Goal: Task Accomplishment & Management: Complete application form

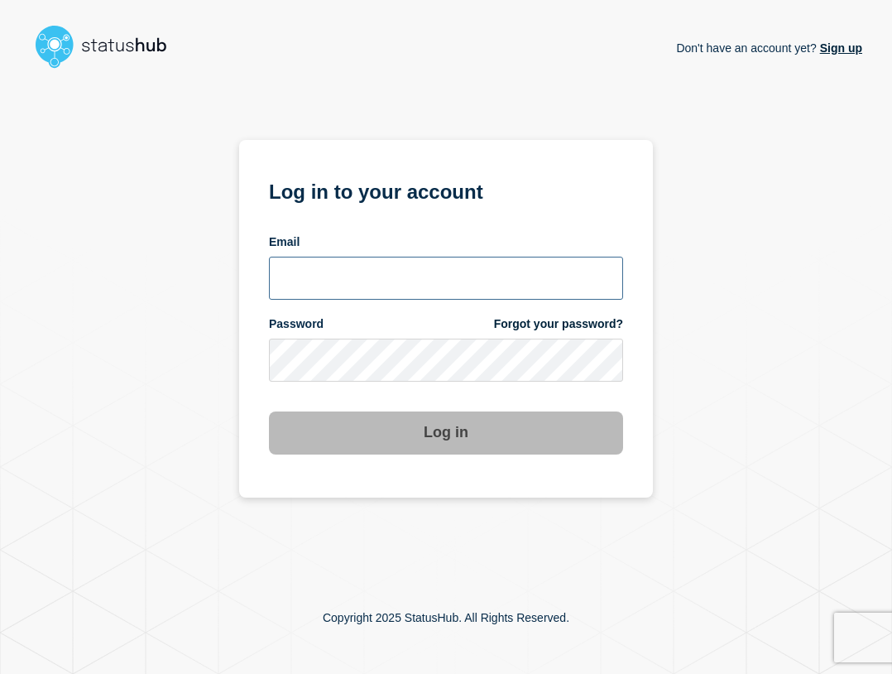
type input "[EMAIL_ADDRESS][PERSON_NAME][DOMAIN_NAME]"
click at [412, 288] on input "[EMAIL_ADDRESS][PERSON_NAME][DOMAIN_NAME]" at bounding box center [446, 278] width 354 height 43
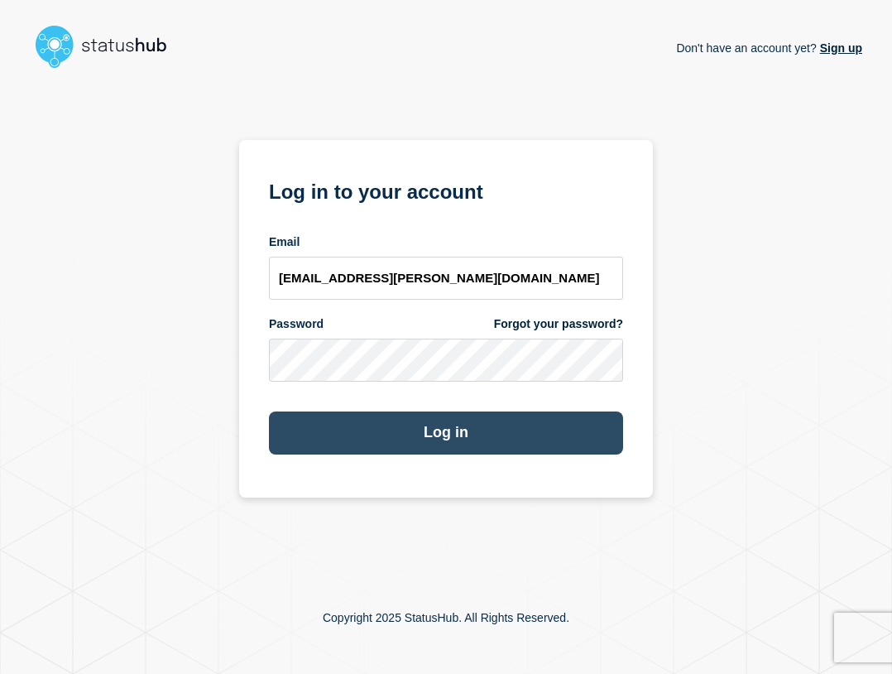
click at [507, 444] on button "Log in" at bounding box center [446, 432] width 354 height 43
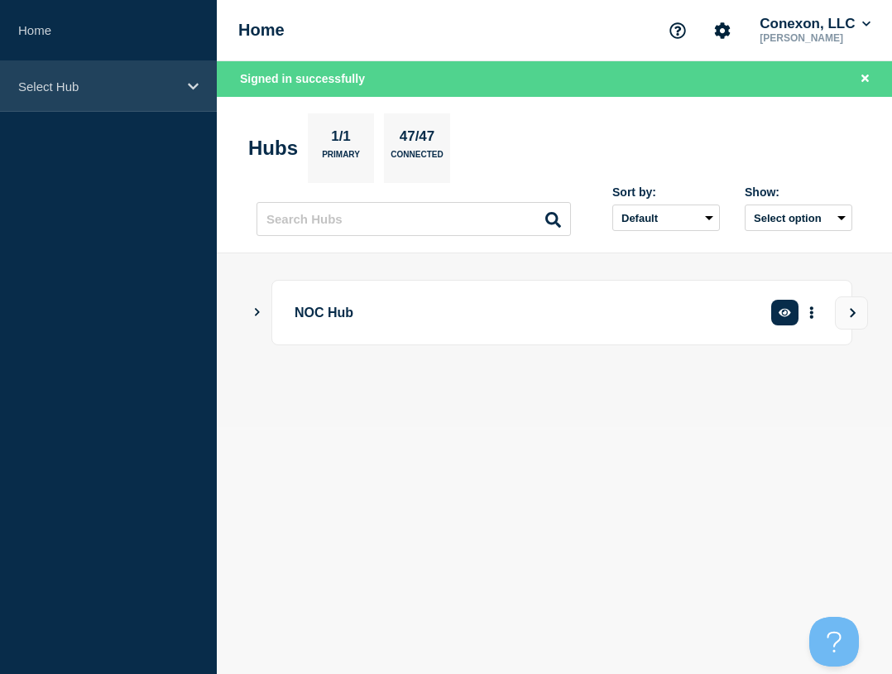
click at [72, 82] on p "Select Hub" at bounding box center [97, 86] width 159 height 14
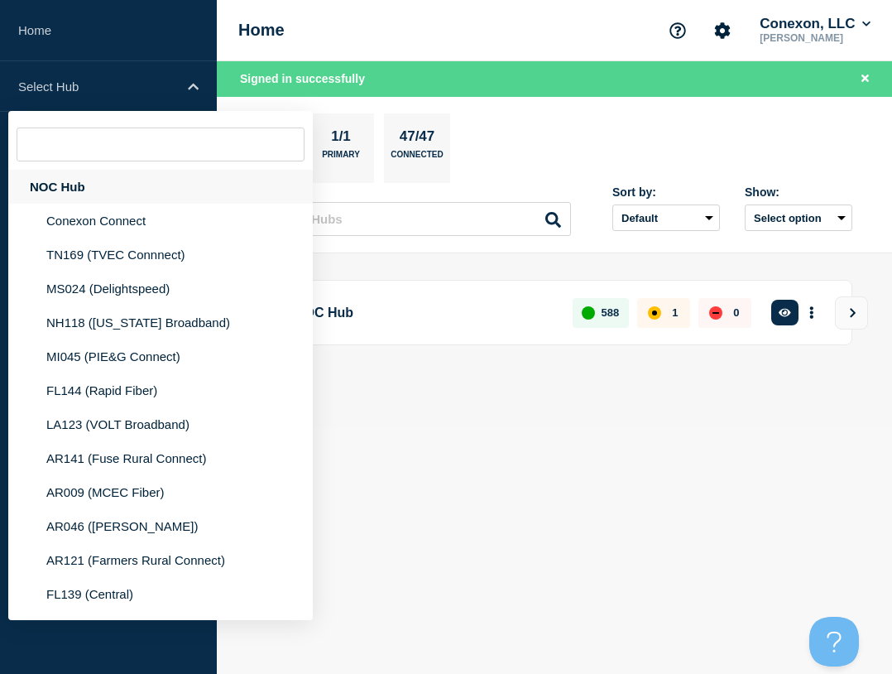
click at [79, 185] on div "NOC Hub" at bounding box center [160, 187] width 305 height 34
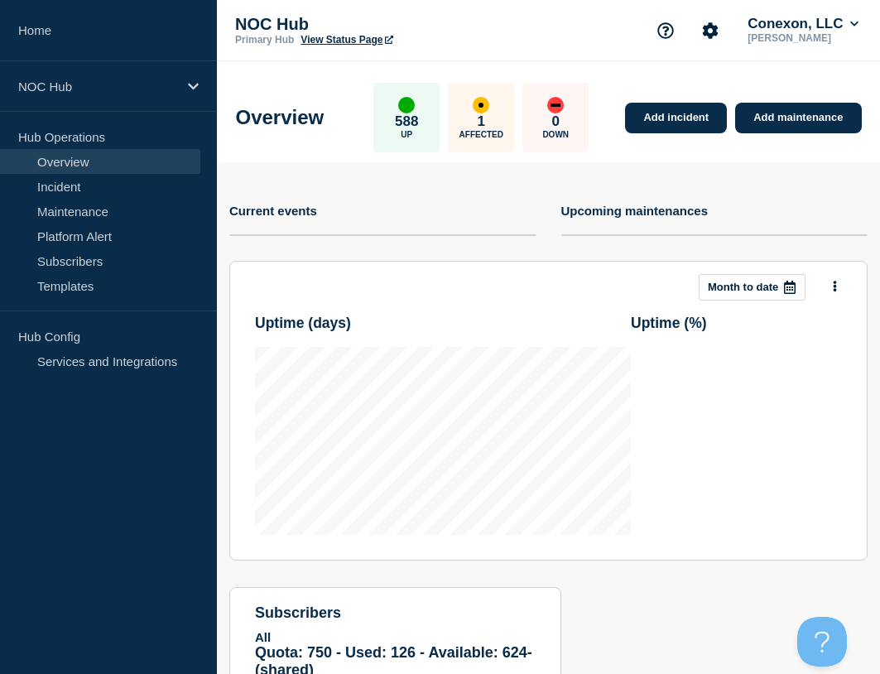
click at [699, 136] on div "Overview 588 Up 1 Affected 0 Down Add incident Add maintenance" at bounding box center [548, 111] width 663 height 101
click at [670, 112] on link "Add incident" at bounding box center [676, 118] width 102 height 31
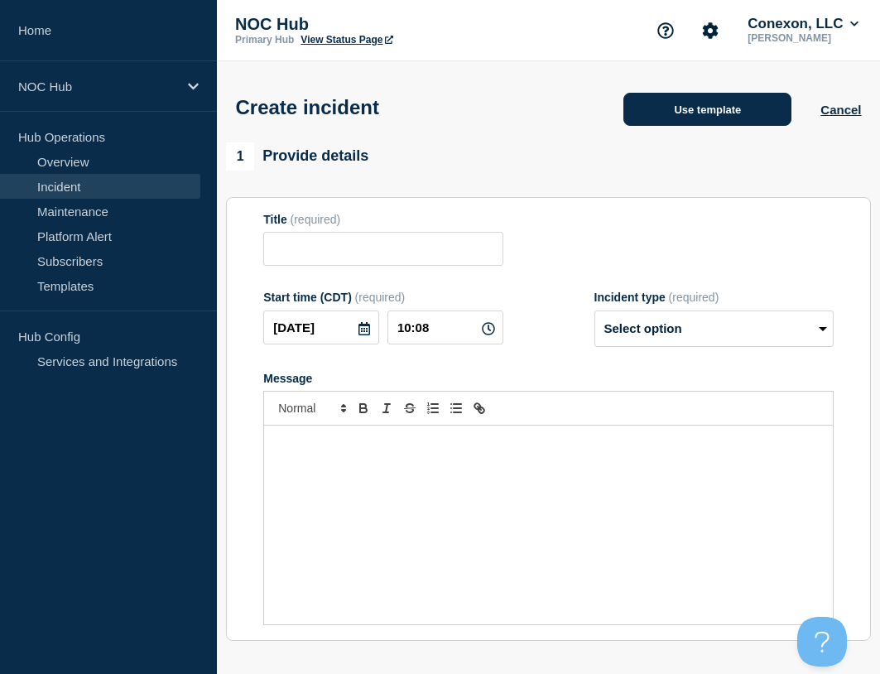
click at [651, 122] on button "Use template" at bounding box center [707, 109] width 168 height 33
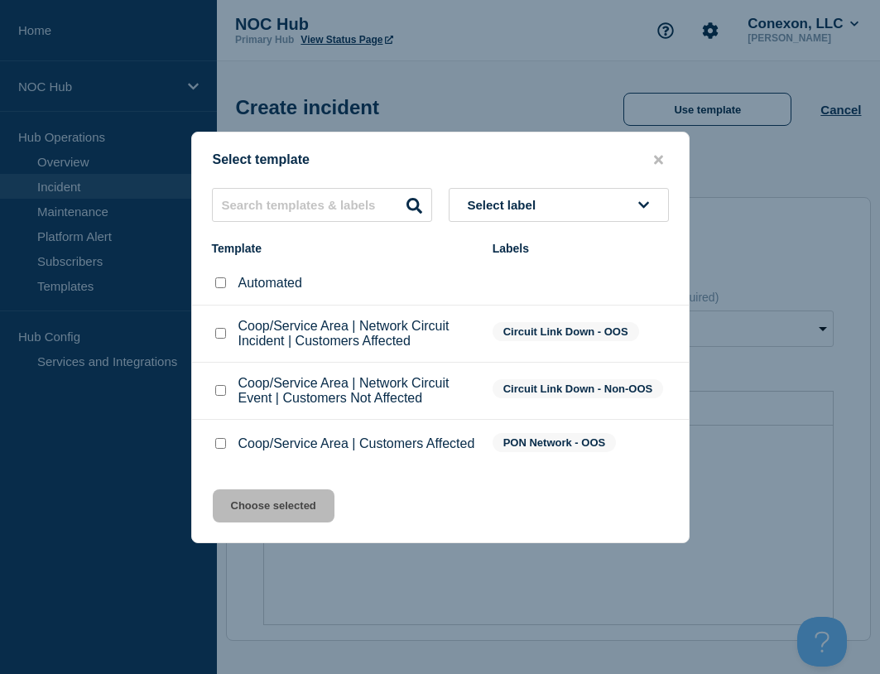
click at [215, 393] on input "Coop/Service Area | Network Circuit Event | Customers Not Affected checkbox" at bounding box center [220, 390] width 11 height 11
checkbox input "true"
click at [278, 501] on button "Choose selected" at bounding box center [274, 505] width 122 height 33
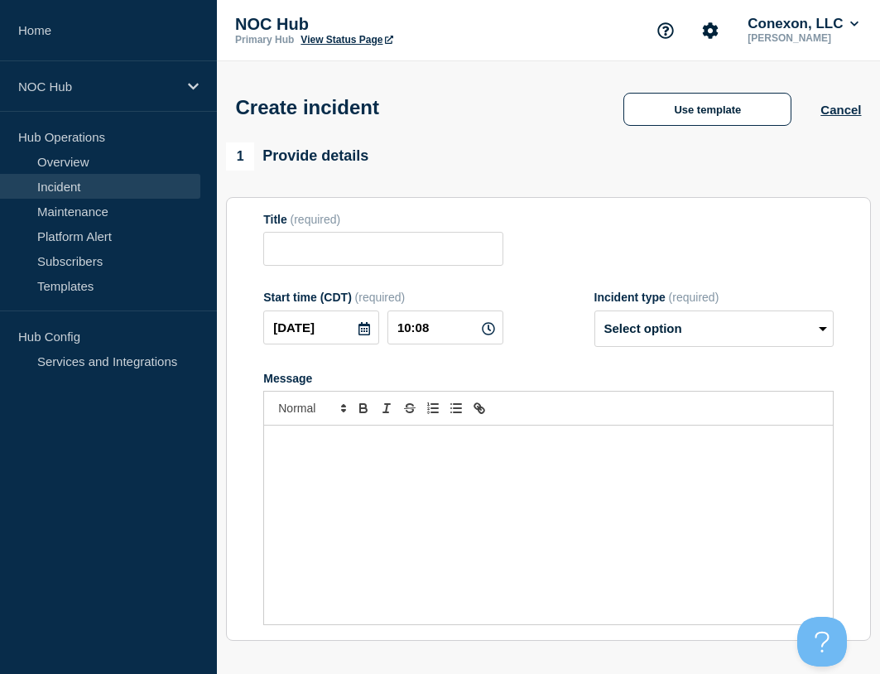
type input "Coop/Service Area | Network Circuit Event | Customers Not Affected"
select select "investigating"
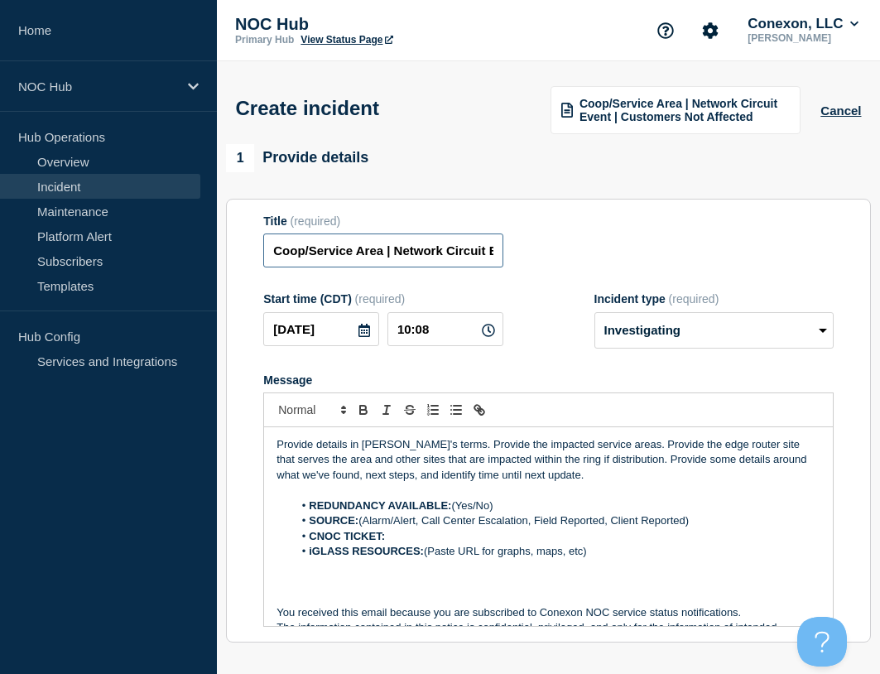
drag, startPoint x: 380, startPoint y: 250, endPoint x: 242, endPoint y: 243, distance: 138.4
click at [242, 243] on section "Title (required) Coop/Service Area | Network Circuit Event | Customers Not Affe…" at bounding box center [548, 421] width 645 height 444
type input "FL139 CentralFL | Network Circuit Event | Customers Not Affected"
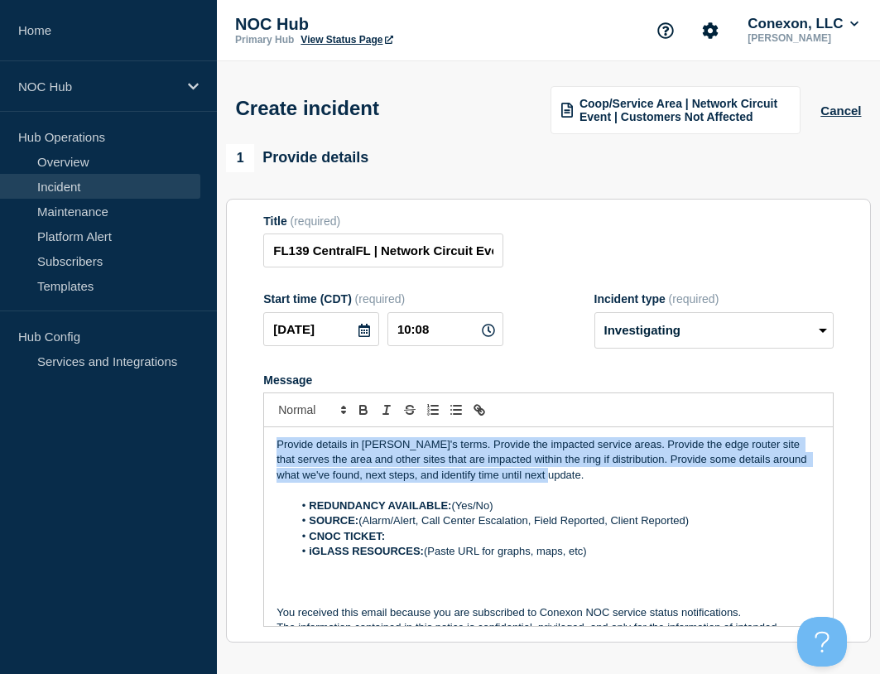
drag, startPoint x: 461, startPoint y: 461, endPoint x: 245, endPoint y: 408, distance: 222.4
click at [245, 408] on section "Title (required) FL139 CentralFL | Network Circuit Event | Customers Not Affect…" at bounding box center [548, 421] width 645 height 444
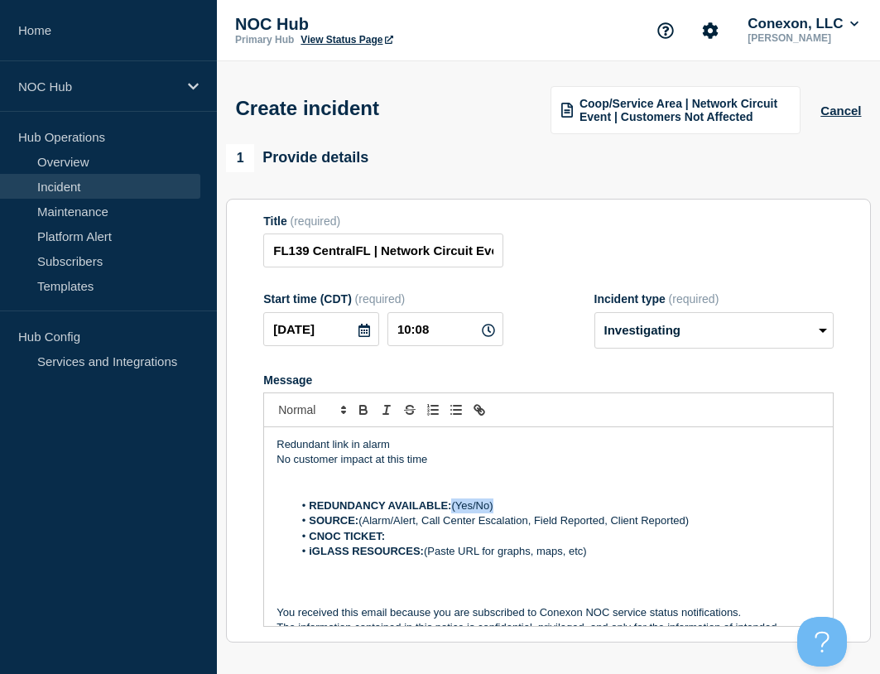
drag, startPoint x: 520, startPoint y: 509, endPoint x: 455, endPoint y: 502, distance: 64.9
click at [455, 502] on li "REDUNDANCY AVAILABLE: (Yes/No)" at bounding box center [556, 505] width 527 height 15
drag, startPoint x: 360, startPoint y: 524, endPoint x: 728, endPoint y: 526, distance: 368.3
click at [728, 526] on li "SOURCE: (Alarm/Alert, Call Center Escalation, Field Reported, Client Reported)" at bounding box center [556, 520] width 527 height 15
click at [379, 524] on strong "SOURCE: Alarm" at bounding box center [350, 520] width 83 height 12
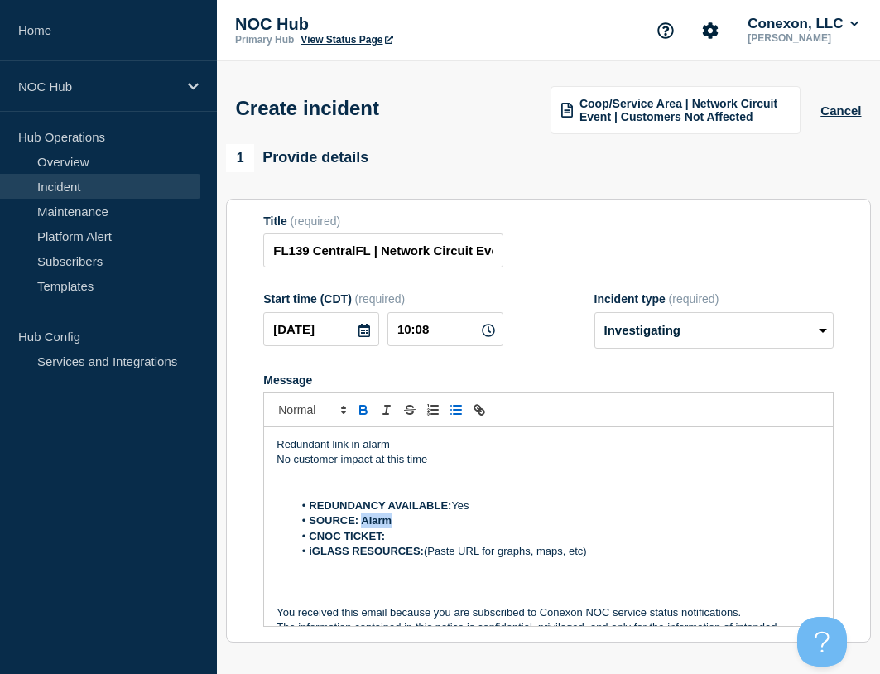
click at [379, 524] on strong "SOURCE: Alarm" at bounding box center [350, 520] width 83 height 12
click at [416, 539] on li "CNOC TICKET:" at bounding box center [556, 536] width 527 height 15
drag, startPoint x: 430, startPoint y: 552, endPoint x: 615, endPoint y: 552, distance: 185.4
click at [615, 552] on li "iGLASS RESOURCES: (Paste URL for graphs, maps, etc)" at bounding box center [556, 551] width 527 height 15
drag, startPoint x: 511, startPoint y: 553, endPoint x: 431, endPoint y: 554, distance: 79.5
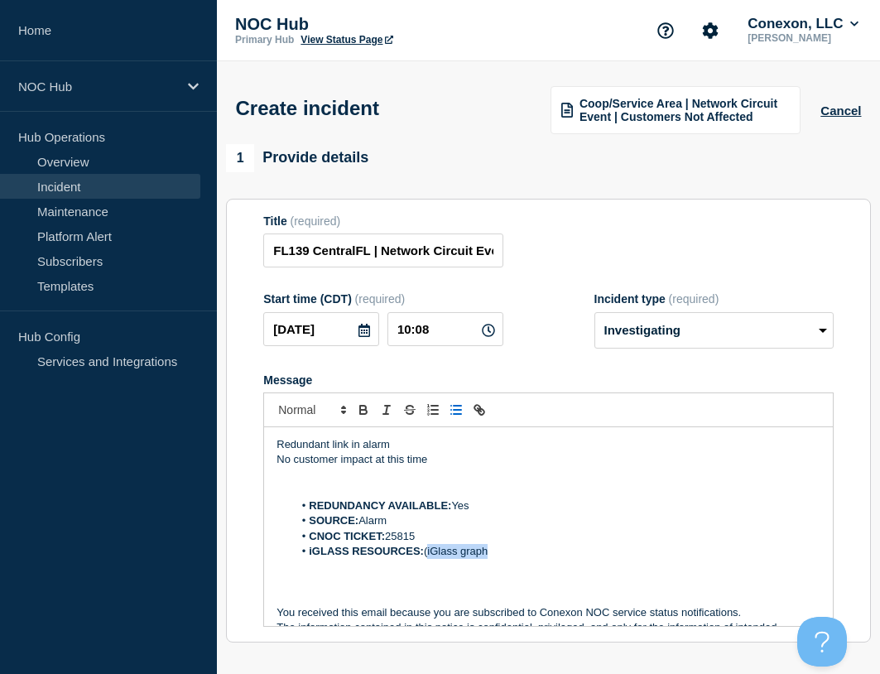
click at [431, 554] on li "iGLASS RESOURCES: (iGlass graph" at bounding box center [556, 551] width 527 height 15
paste input "[URL][DOMAIN_NAME]"
type input "[URL][DOMAIN_NAME]"
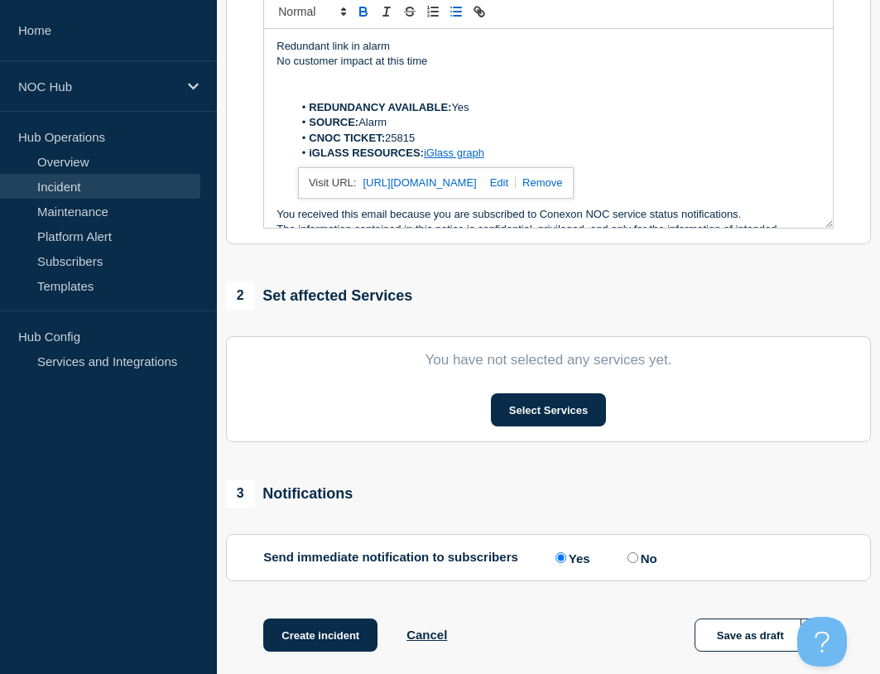
scroll to position [414, 0]
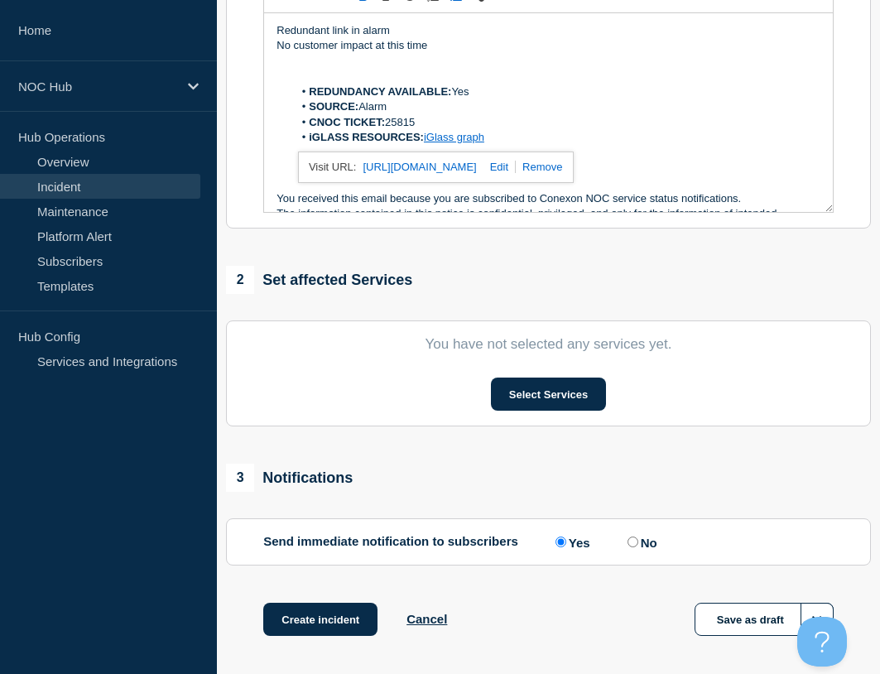
click at [420, 456] on div "1 Provide details Title (required) FL139 CentralFL | Network Circuit Event | Cu…" at bounding box center [548, 204] width 663 height 948
click at [535, 395] on button "Select Services" at bounding box center [548, 393] width 115 height 33
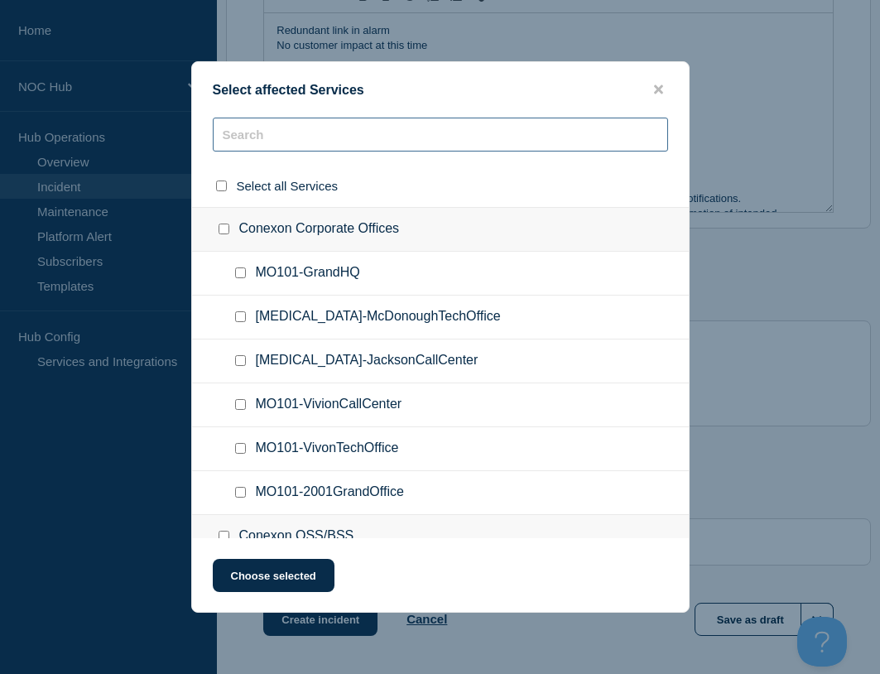
click at [445, 146] on input "text" at bounding box center [440, 135] width 455 height 34
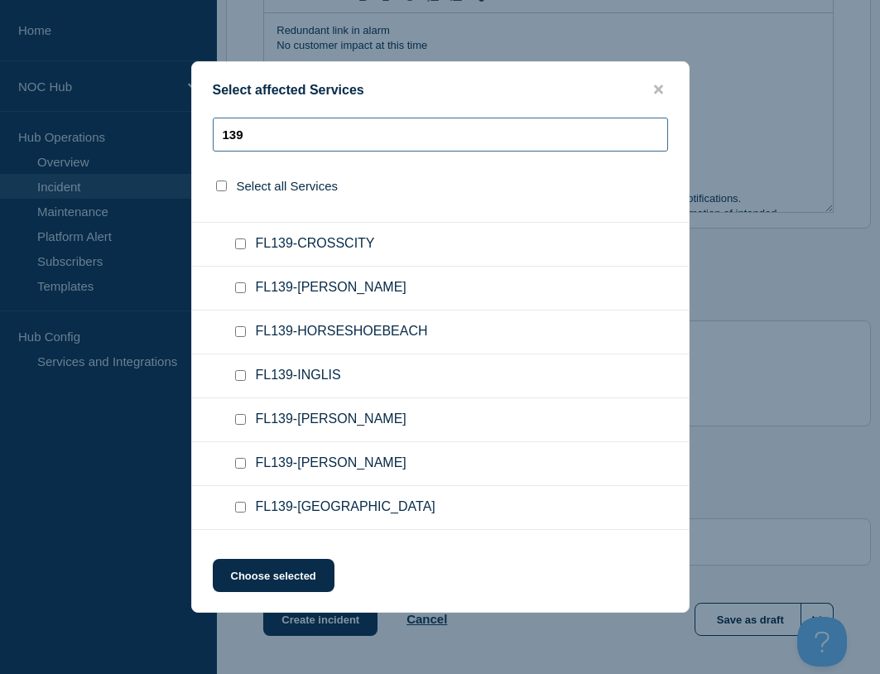
scroll to position [331, 0]
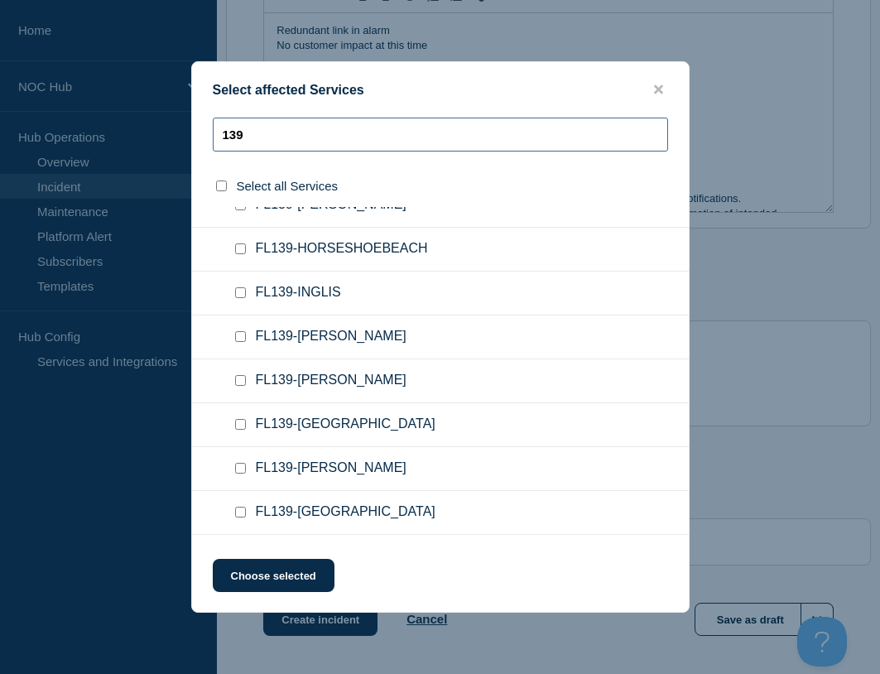
type input "139"
click at [240, 384] on input "FL139-NEWBERRY checkbox" at bounding box center [240, 380] width 11 height 11
checkbox input "true"
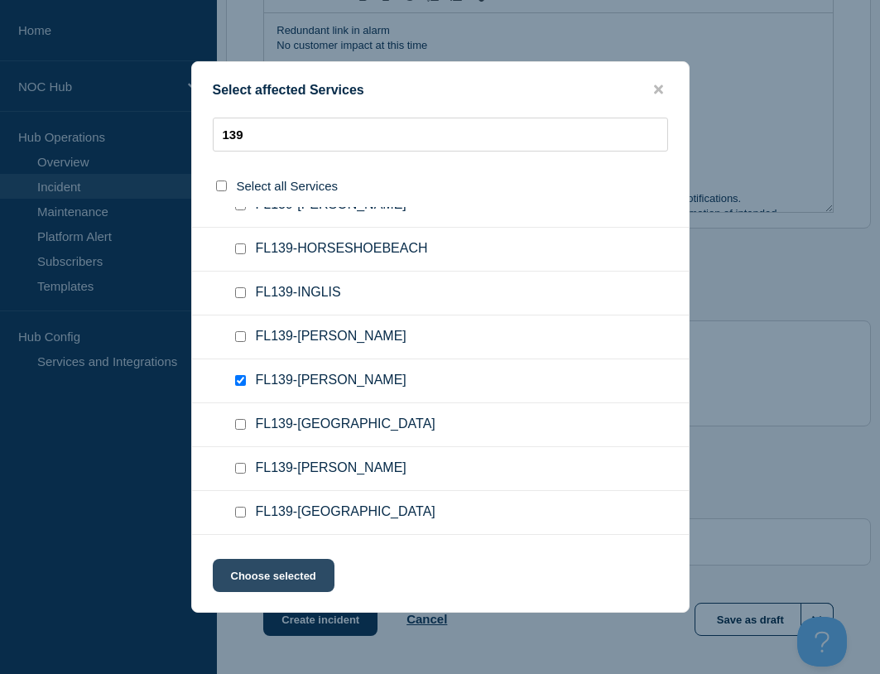
click at [279, 574] on button "Choose selected" at bounding box center [274, 575] width 122 height 33
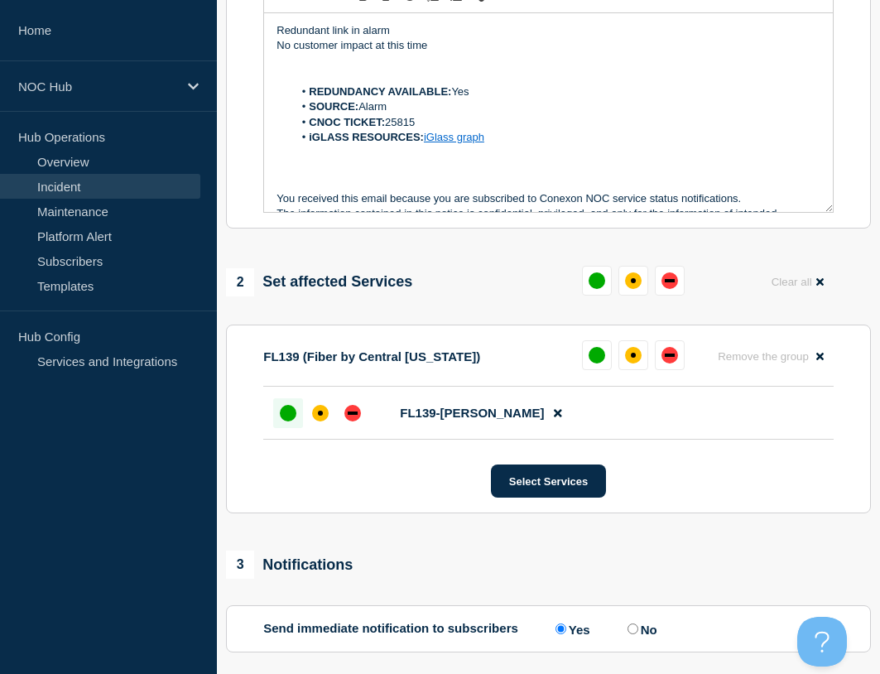
click at [276, 415] on div at bounding box center [288, 413] width 30 height 30
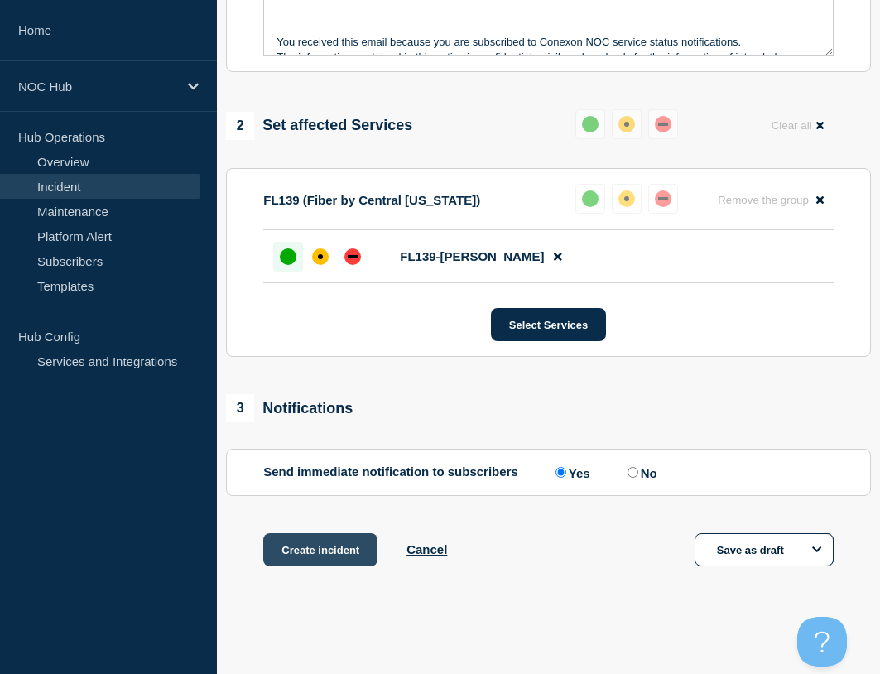
click at [321, 542] on button "Create incident" at bounding box center [320, 549] width 114 height 33
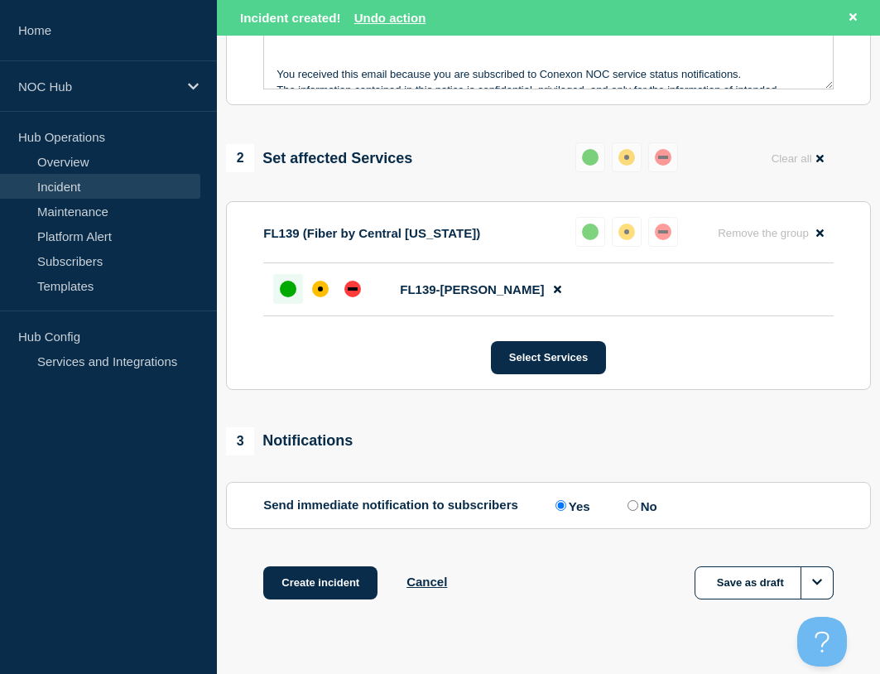
scroll to position [608, 0]
